Goal: Transaction & Acquisition: Purchase product/service

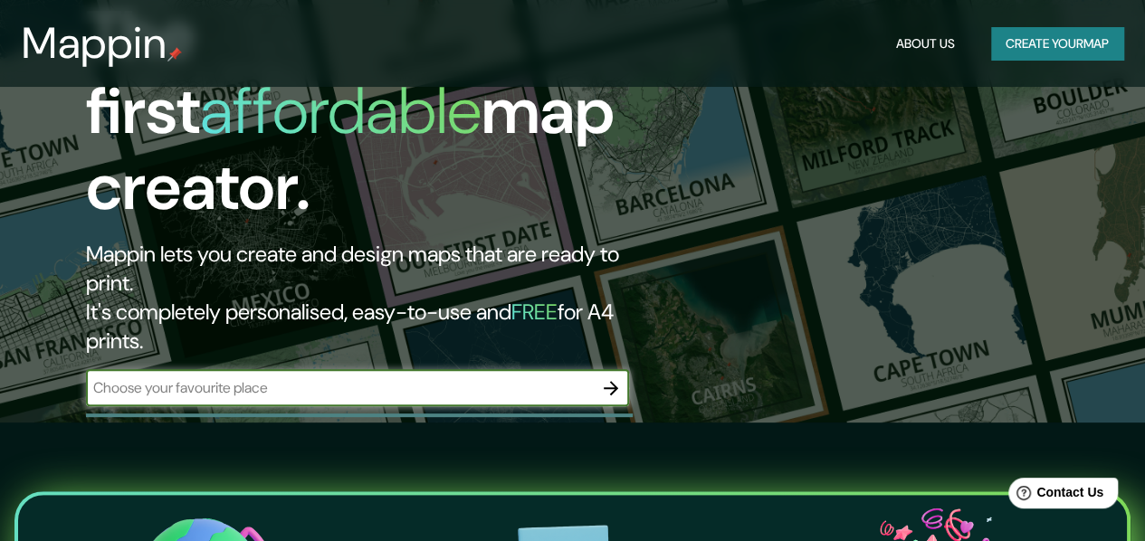
scroll to position [91, 0]
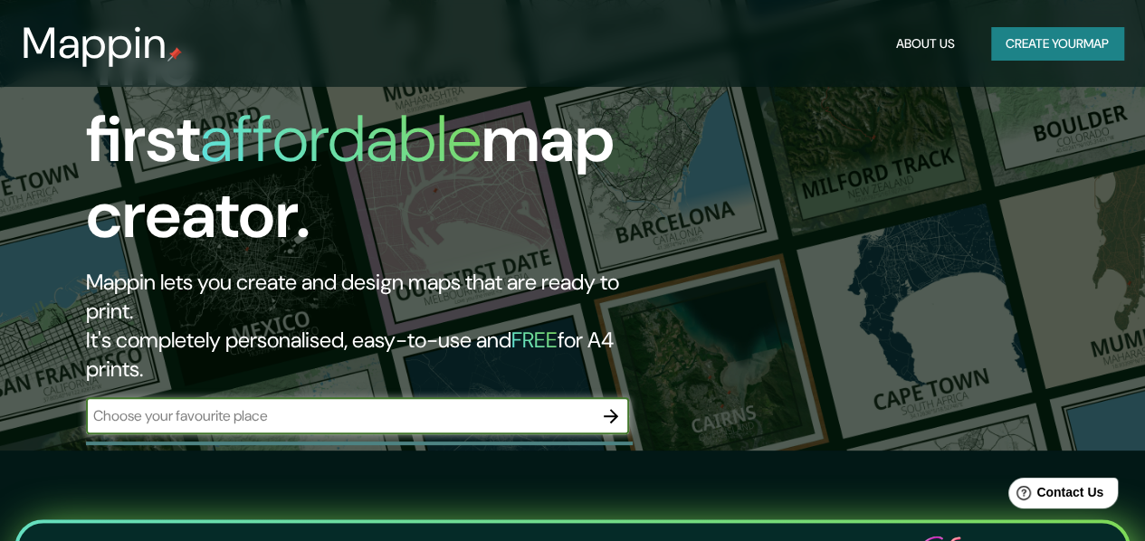
click at [172, 405] on input "text" at bounding box center [339, 415] width 507 height 21
click at [614, 409] on icon "button" at bounding box center [611, 416] width 14 height 14
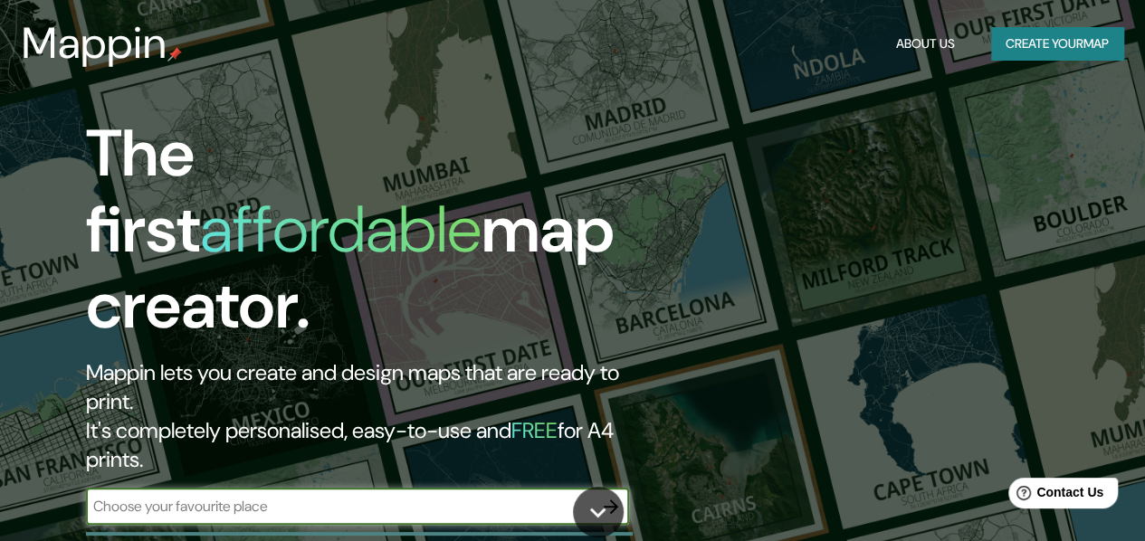
click at [286, 496] on input "text" at bounding box center [339, 506] width 507 height 21
paste input "-1.0334723433480155, -80.480380807178"
type input "-1.0334723433480155, -80.480380807178"
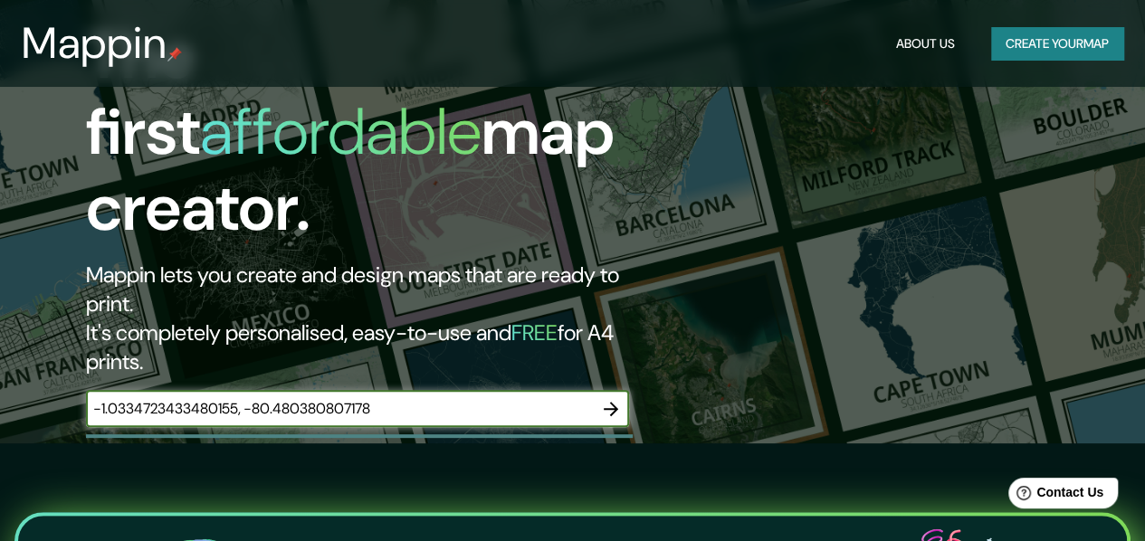
scroll to position [91, 0]
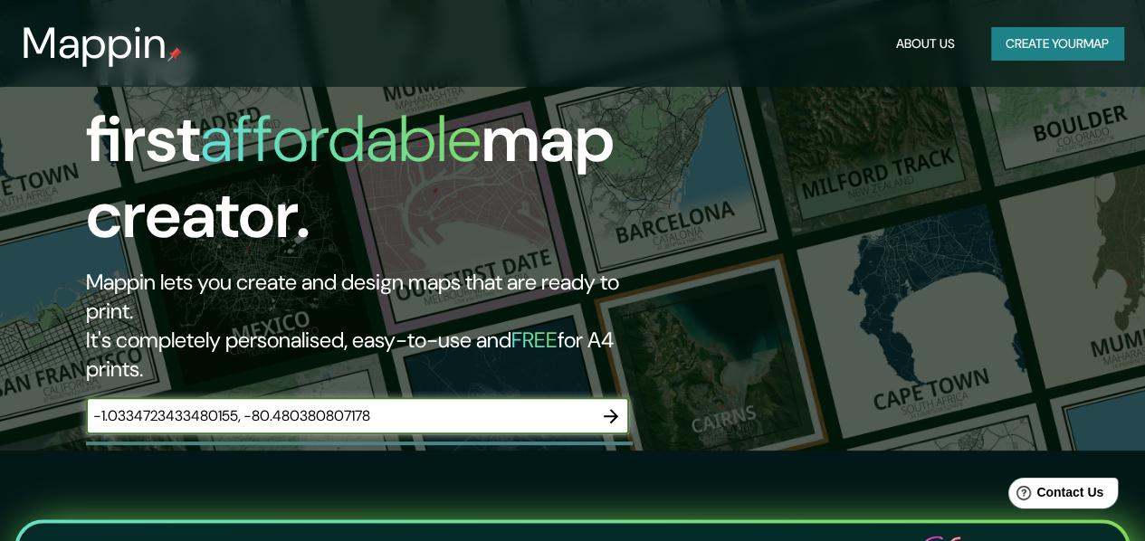
click at [425, 405] on input "-1.0334723433480155, -80.480380807178" at bounding box center [339, 415] width 507 height 21
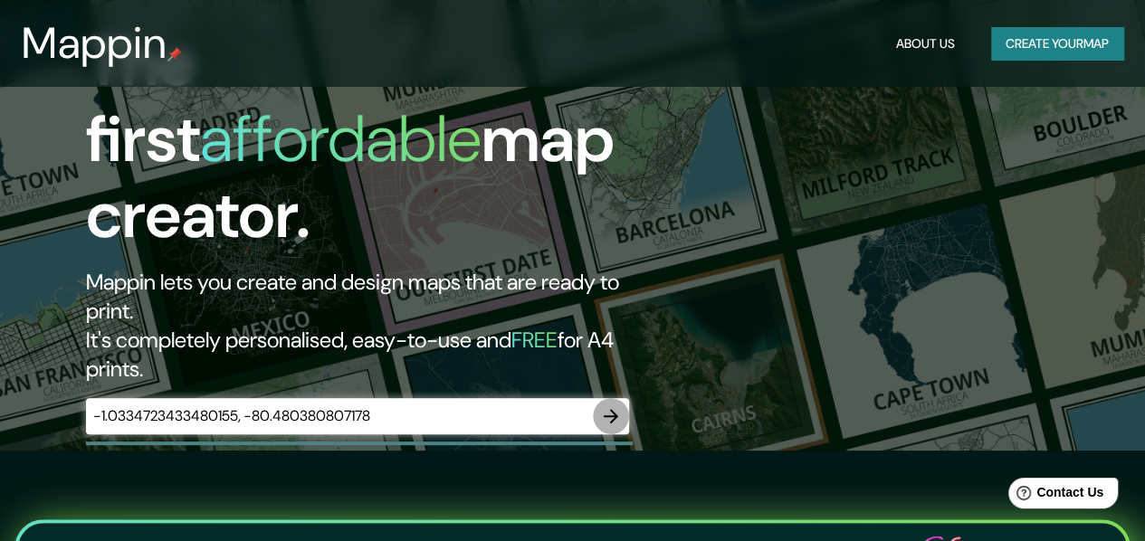
click at [615, 409] on icon "button" at bounding box center [611, 416] width 14 height 14
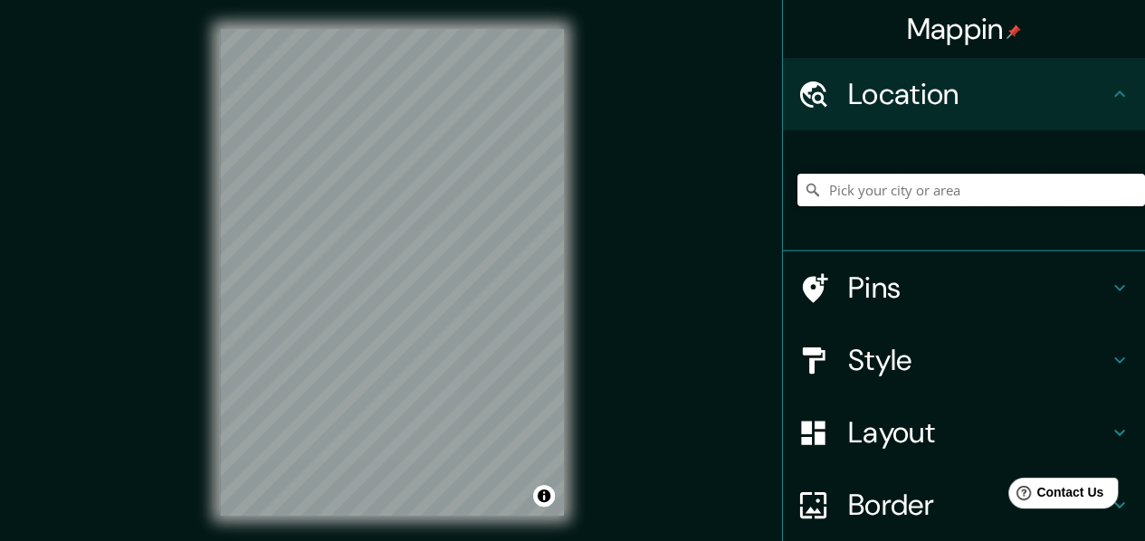
click at [833, 196] on input "Pick your city or area" at bounding box center [971, 190] width 348 height 33
click at [1124, 404] on div "Layout" at bounding box center [964, 432] width 362 height 72
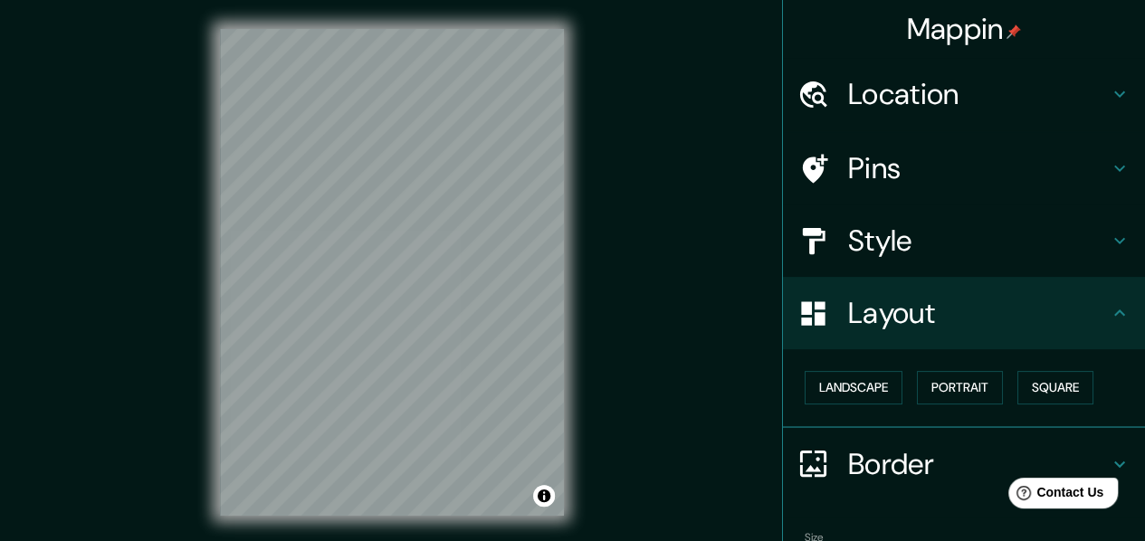
click at [1109, 103] on icon at bounding box center [1120, 94] width 22 height 22
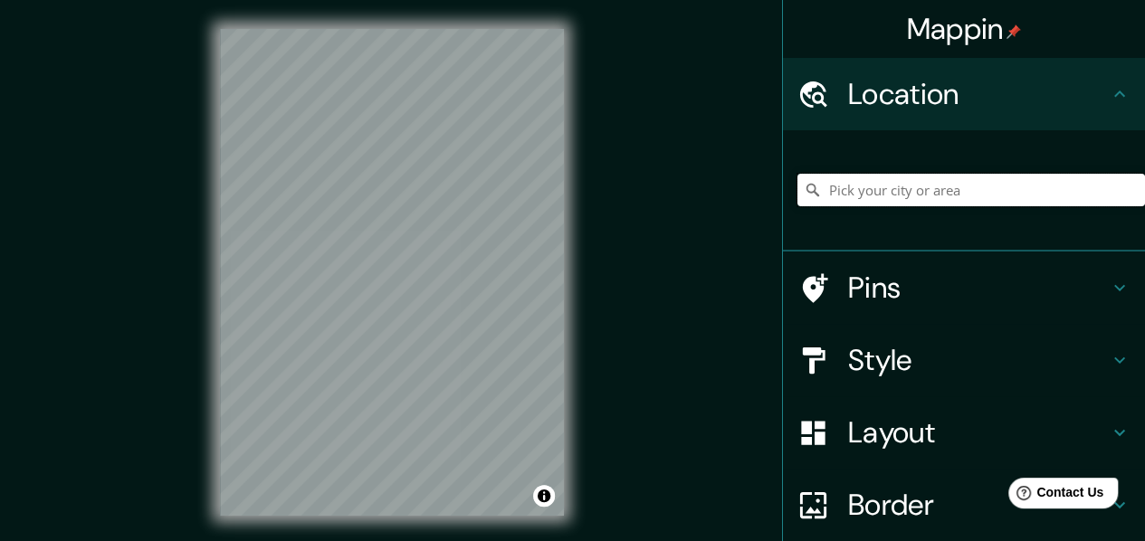
click at [854, 195] on input "Pick your city or area" at bounding box center [971, 190] width 348 height 33
paste input "-1.0334723433480155, -80.480380807178"
type input "-1.0334723433480155, -80.480380807178"
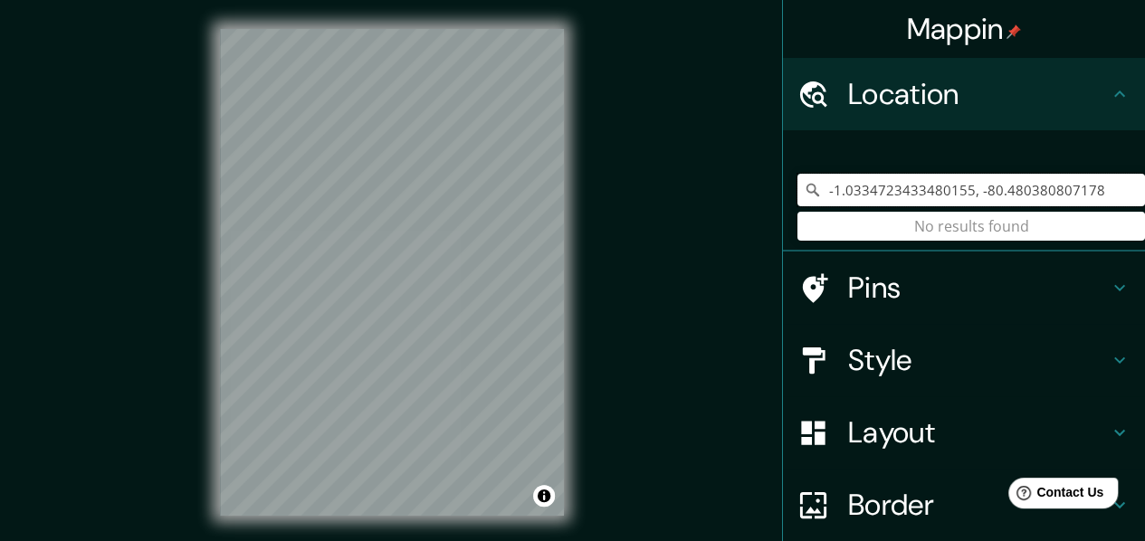
drag, startPoint x: 1100, startPoint y: 189, endPoint x: 620, endPoint y: 191, distance: 480.6
click at [620, 191] on div "Mappin Location [GEOGRAPHIC_DATA] No results found Pins Style Layout Border Cho…" at bounding box center [572, 287] width 1145 height 574
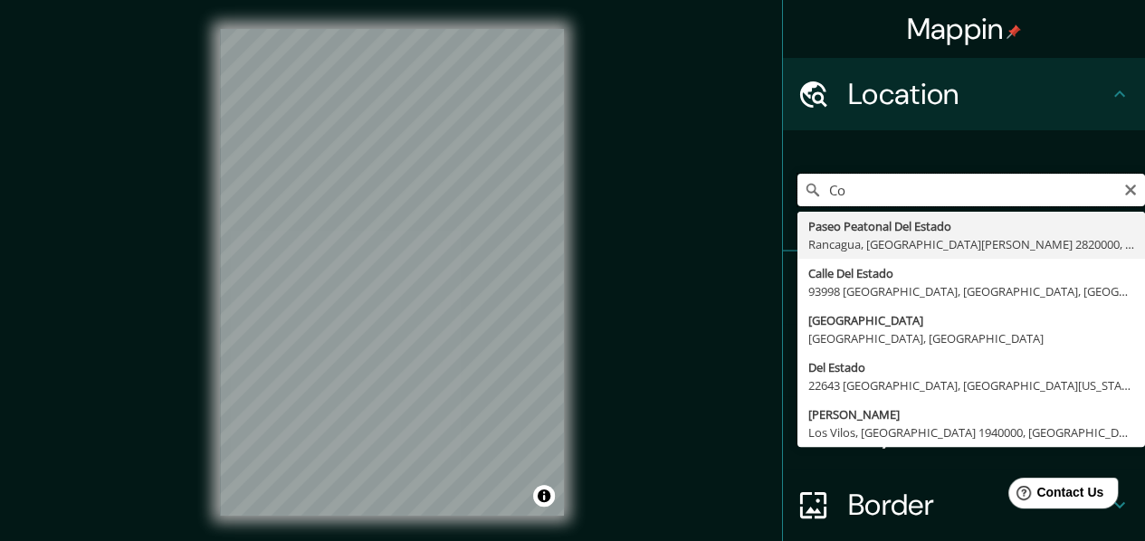
type input "C"
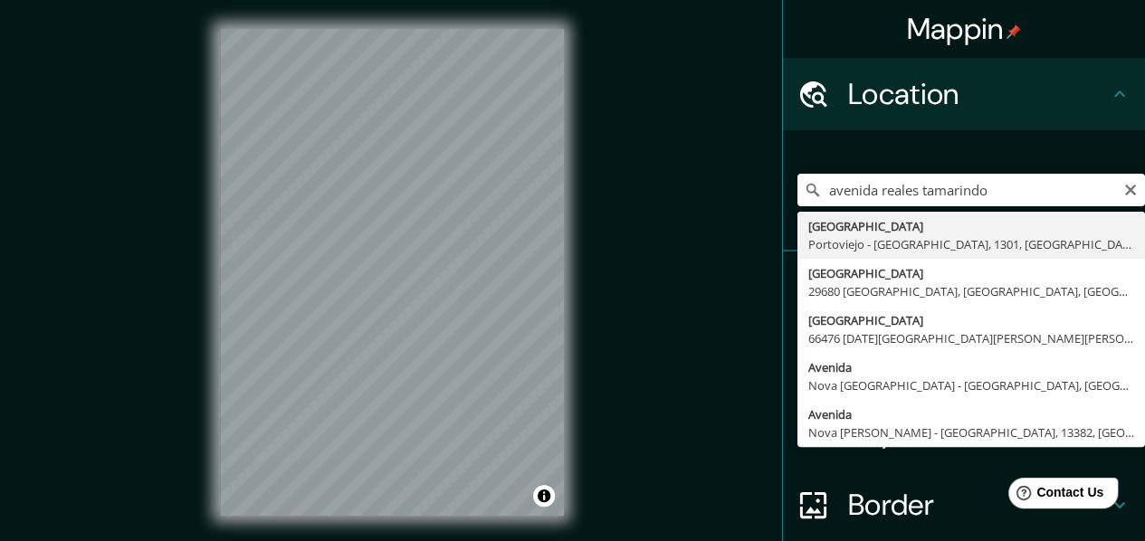
type input "[GEOGRAPHIC_DATA], [STREET_ADDRESS]"
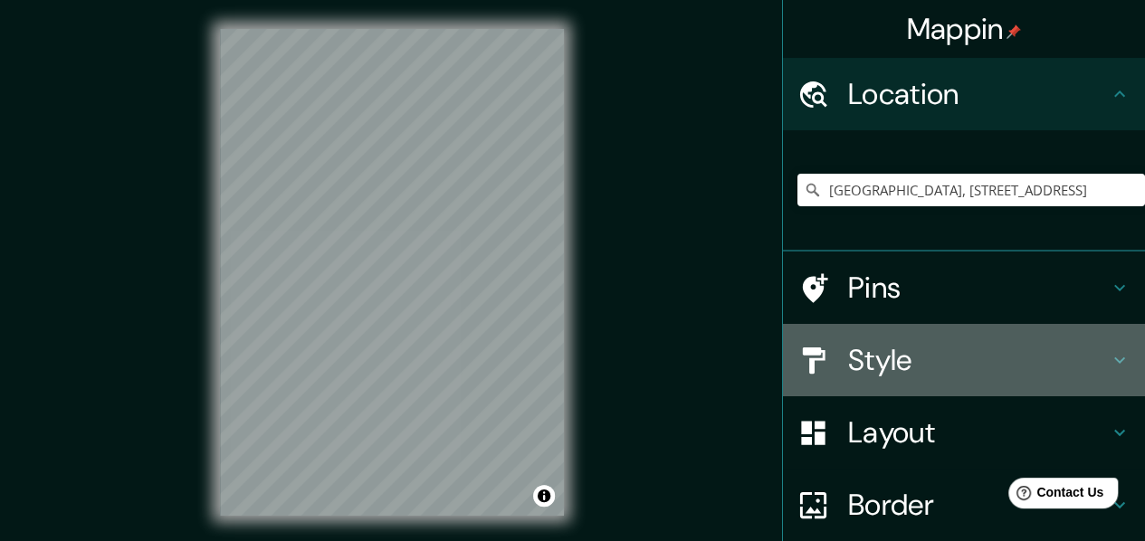
click at [972, 363] on h4 "Style" at bounding box center [978, 360] width 261 height 36
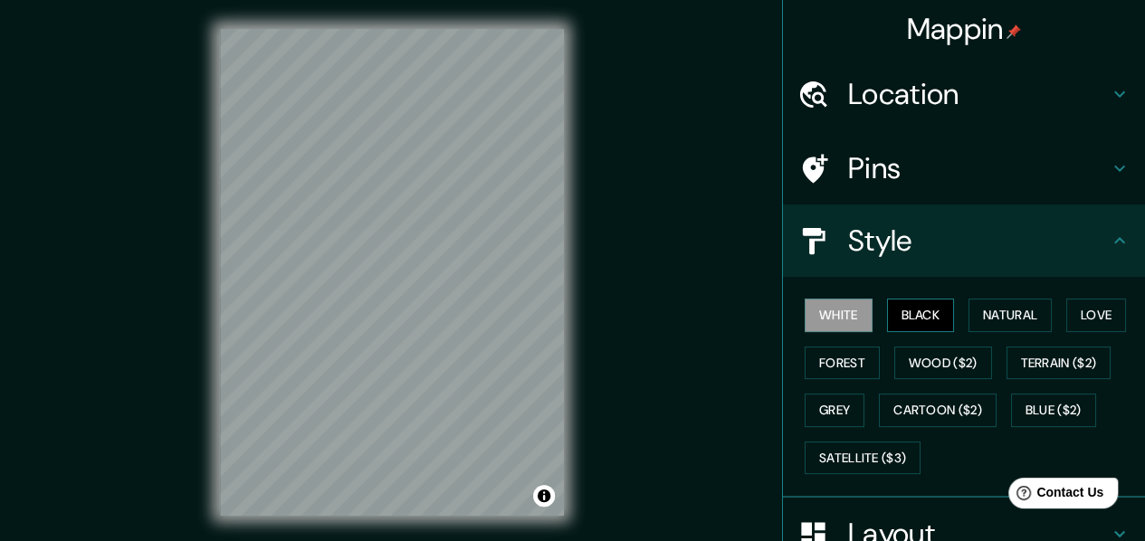
click at [892, 312] on button "Black" at bounding box center [921, 315] width 68 height 33
click at [988, 327] on button "Natural" at bounding box center [1009, 315] width 83 height 33
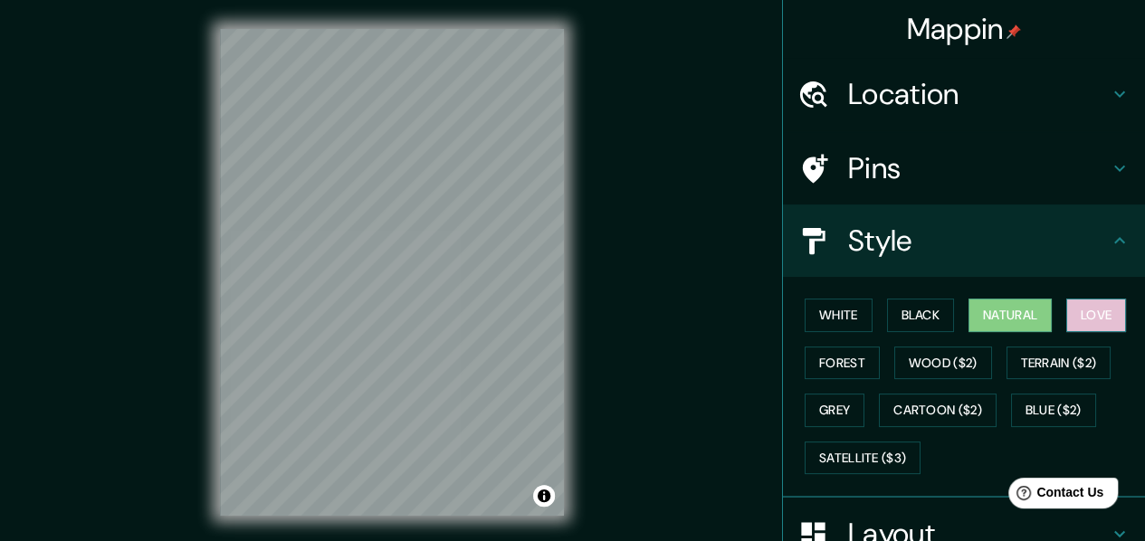
click at [1091, 316] on button "Love" at bounding box center [1096, 315] width 60 height 33
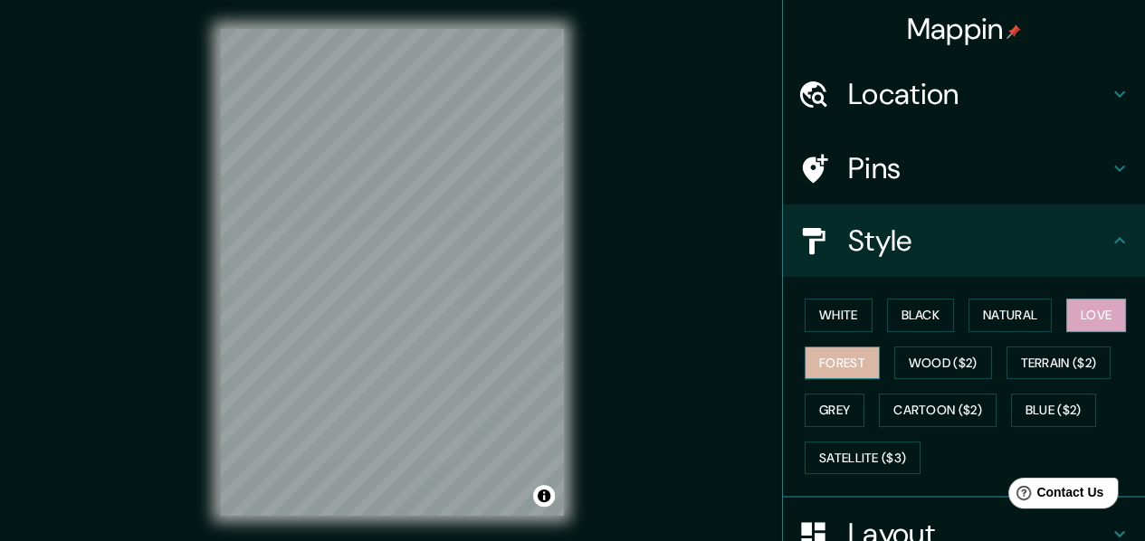
click at [830, 359] on button "Forest" at bounding box center [842, 363] width 75 height 33
click at [1098, 318] on button "Love" at bounding box center [1096, 315] width 60 height 33
click at [820, 361] on button "Forest" at bounding box center [842, 363] width 75 height 33
